Goal: Task Accomplishment & Management: Manage account settings

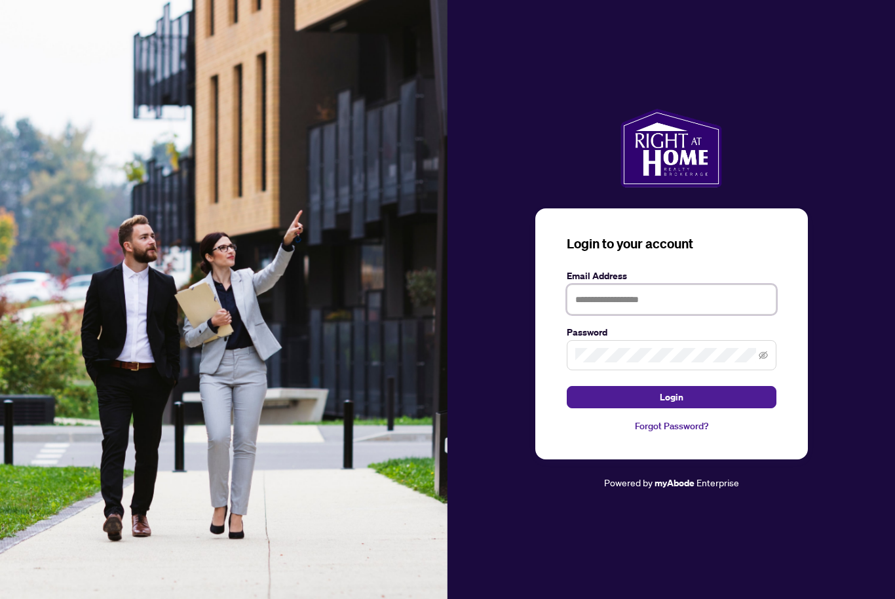
click at [701, 314] on input "text" at bounding box center [671, 299] width 210 height 30
type input "*"
type input "**********"
click at [694, 408] on button "Login" at bounding box center [671, 397] width 210 height 22
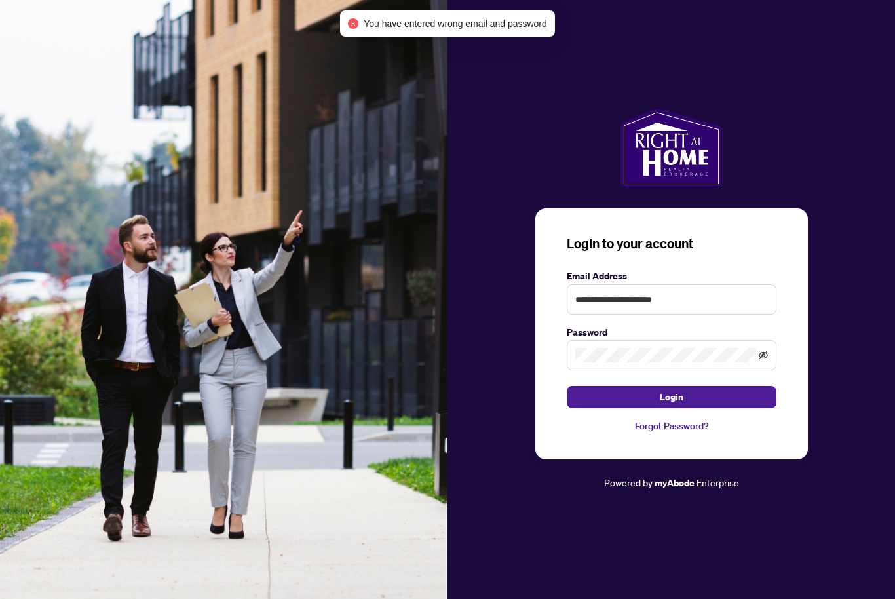
click at [758, 360] on icon "eye-invisible" at bounding box center [762, 354] width 9 height 9
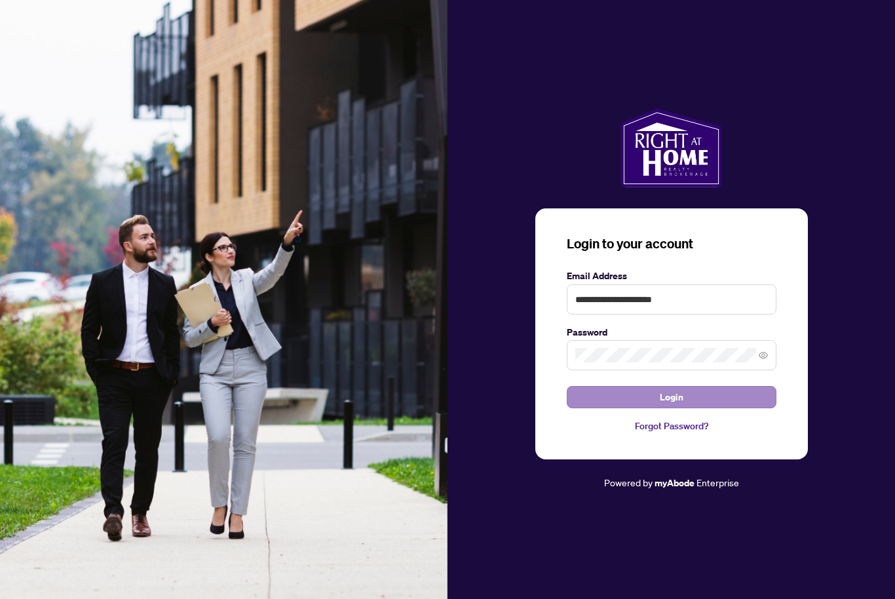
click at [692, 408] on button "Login" at bounding box center [671, 397] width 210 height 22
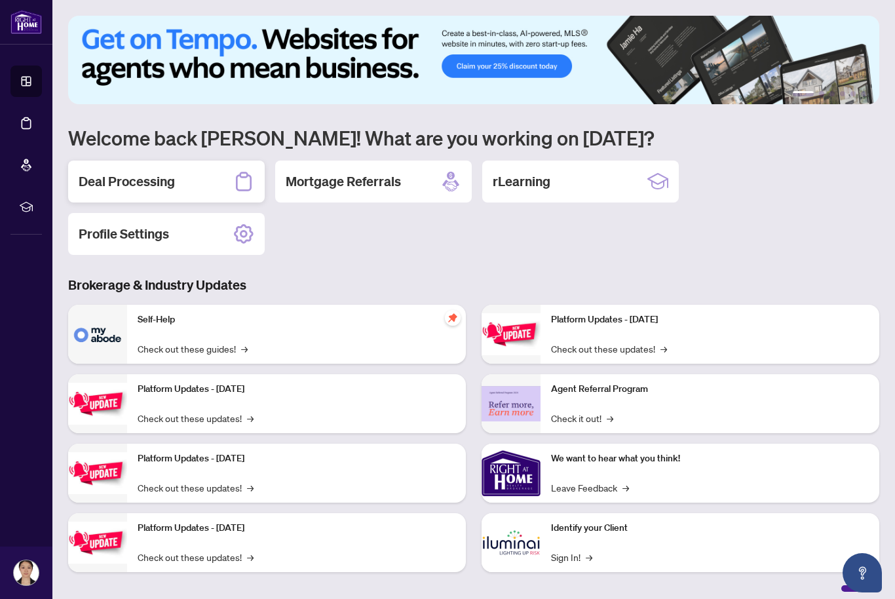
click at [219, 176] on div "Deal Processing" at bounding box center [166, 181] width 196 height 42
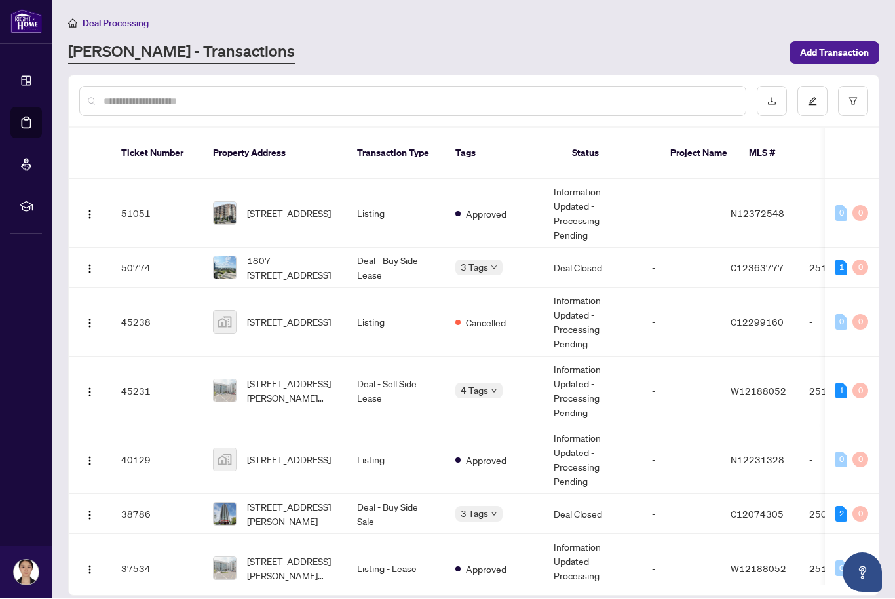
click at [297, 500] on span "[STREET_ADDRESS][PERSON_NAME]" at bounding box center [291, 514] width 89 height 29
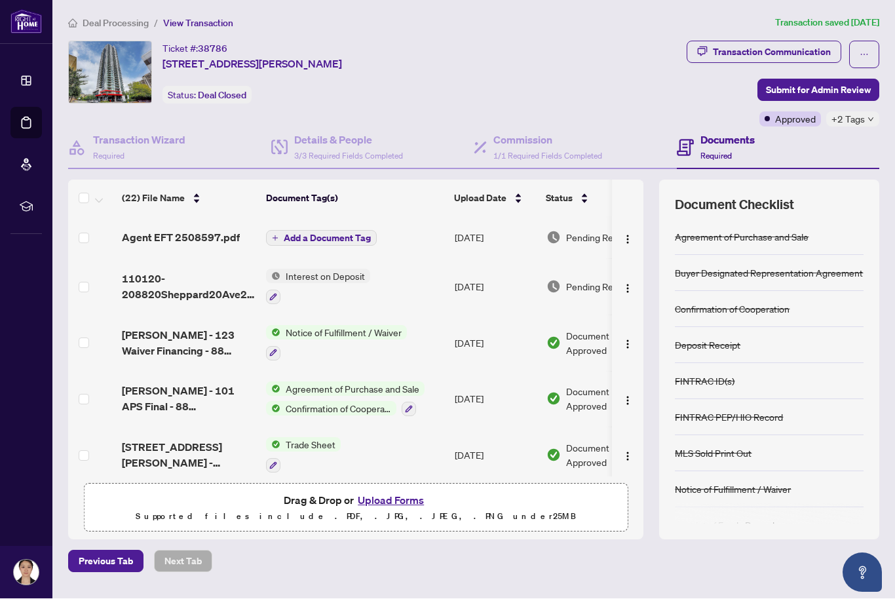
click at [124, 27] on span "Deal Processing" at bounding box center [116, 24] width 66 height 12
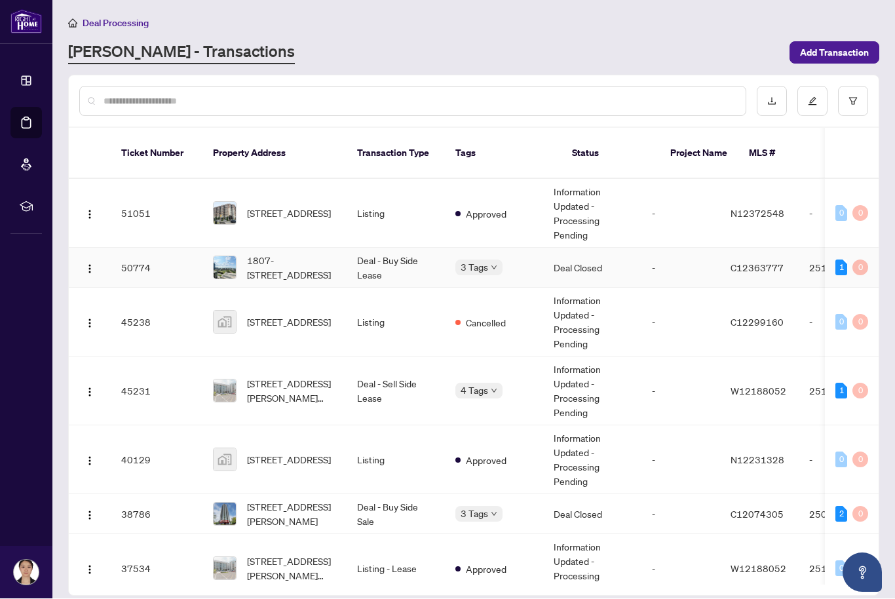
click at [285, 259] on span "1807-[STREET_ADDRESS]" at bounding box center [291, 267] width 89 height 29
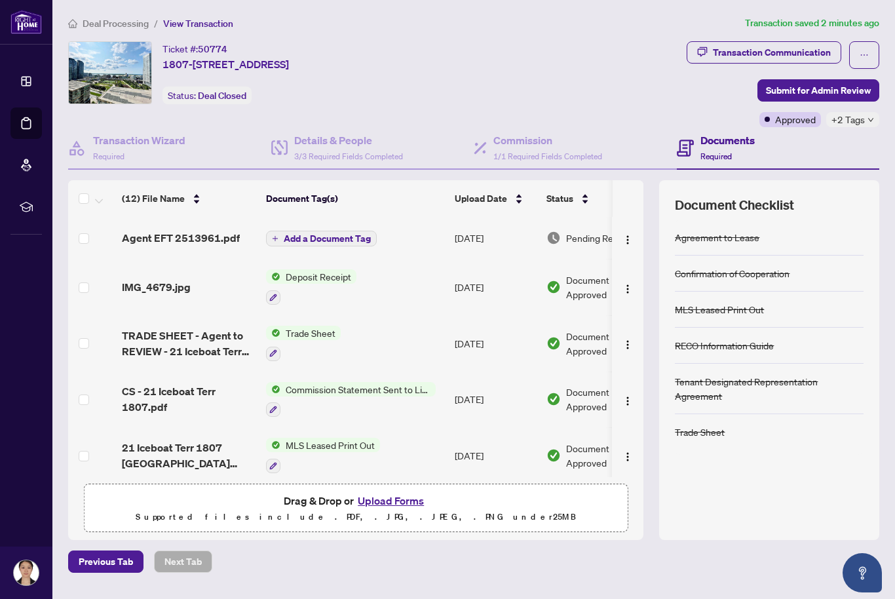
click at [208, 236] on span "Agent EFT 2513961.pdf" at bounding box center [181, 238] width 118 height 16
